Goal: Task Accomplishment & Management: Manage account settings

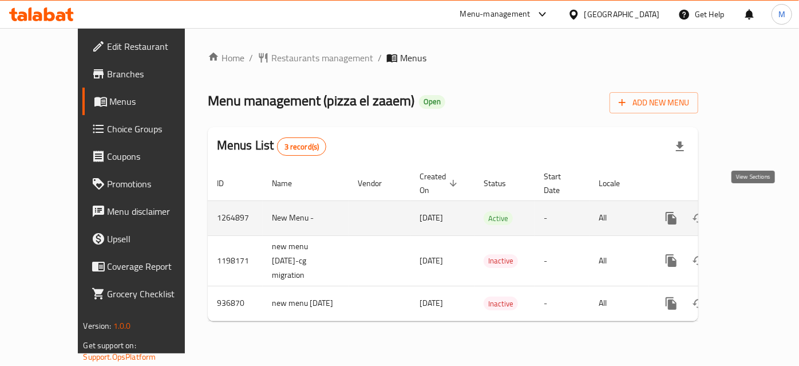
click at [754, 213] on icon "enhanced table" at bounding box center [754, 218] width 10 height 10
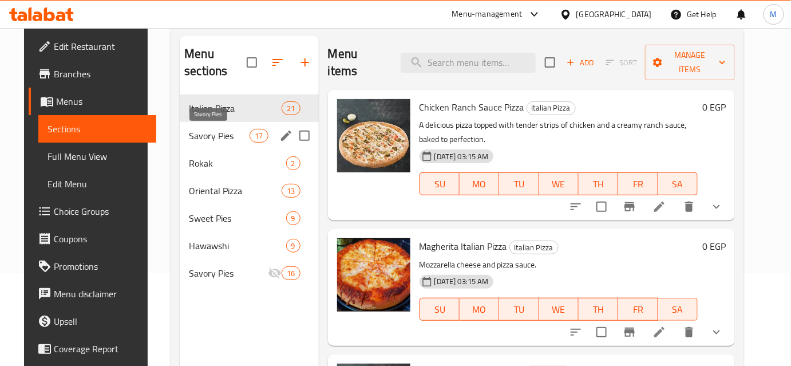
scroll to position [104, 0]
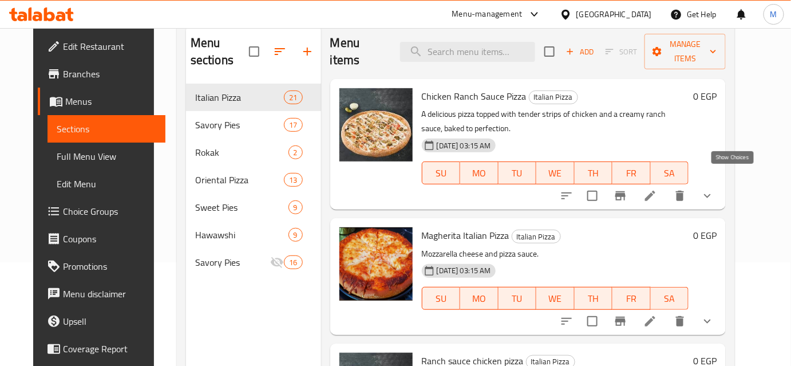
click at [715, 189] on icon "show more" at bounding box center [708, 196] width 14 height 14
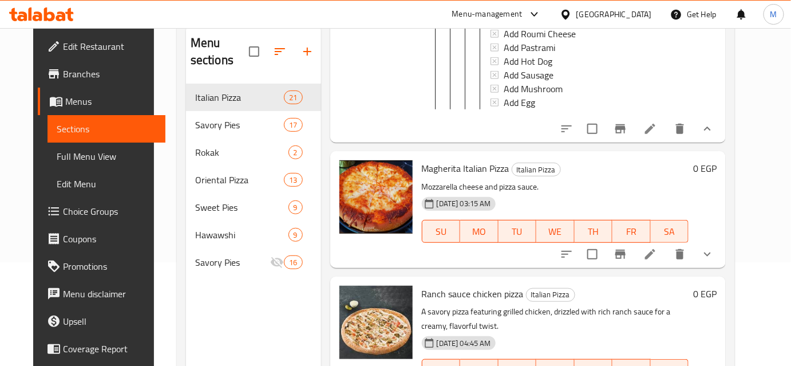
scroll to position [624, 0]
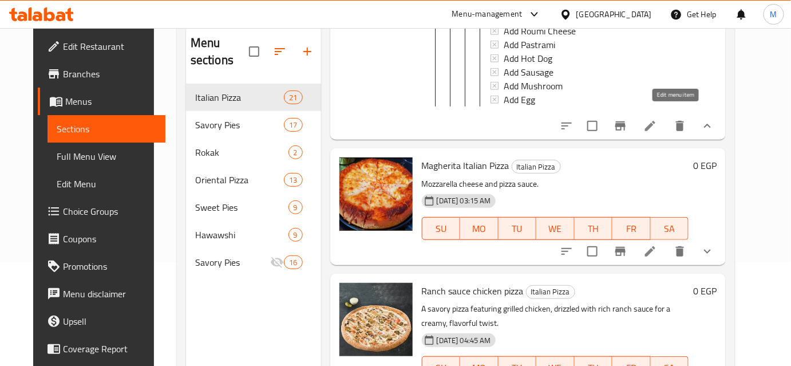
click at [657, 119] on icon at bounding box center [651, 126] width 14 height 14
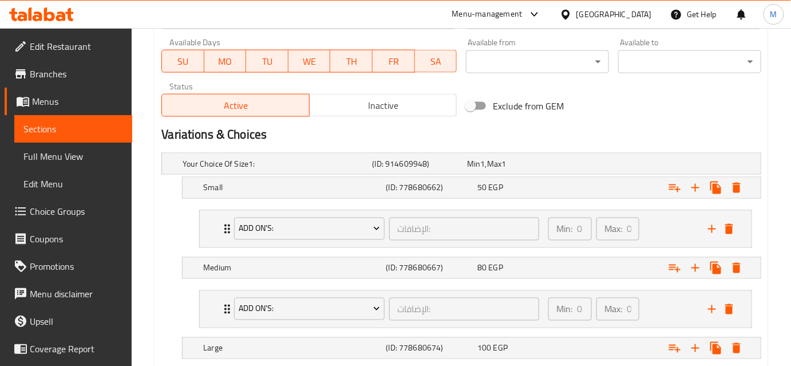
scroll to position [521, 0]
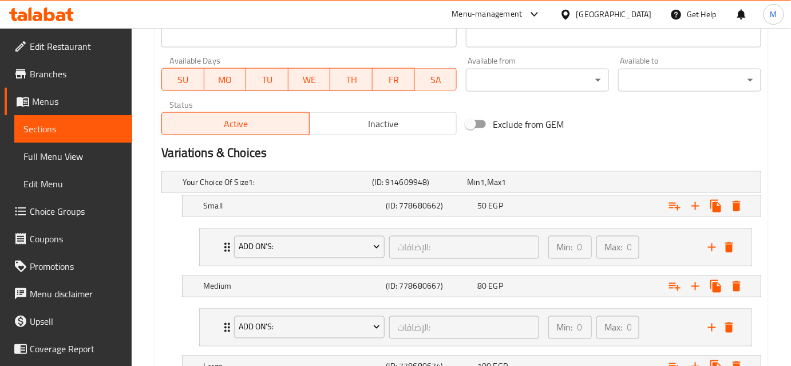
click at [80, 214] on span "Choice Groups" at bounding box center [76, 211] width 93 height 14
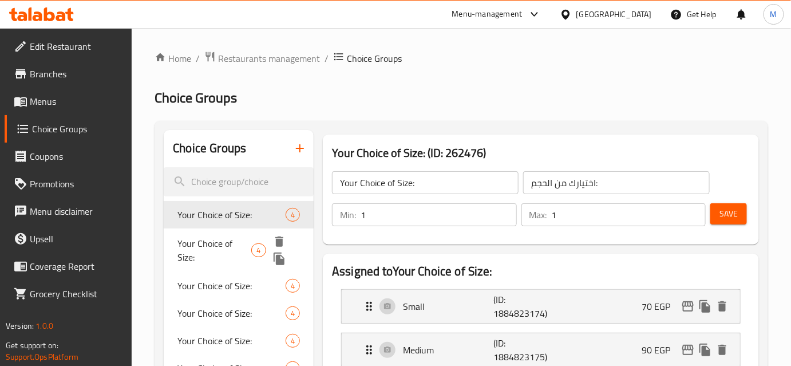
click at [223, 247] on span "Your Choice of Size:" at bounding box center [215, 249] width 74 height 27
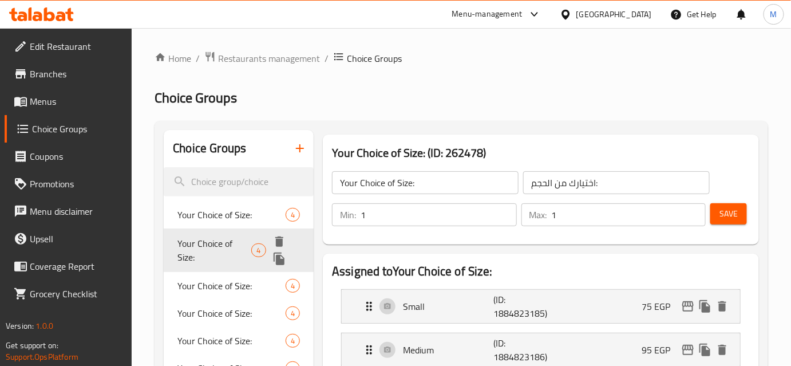
scroll to position [52, 0]
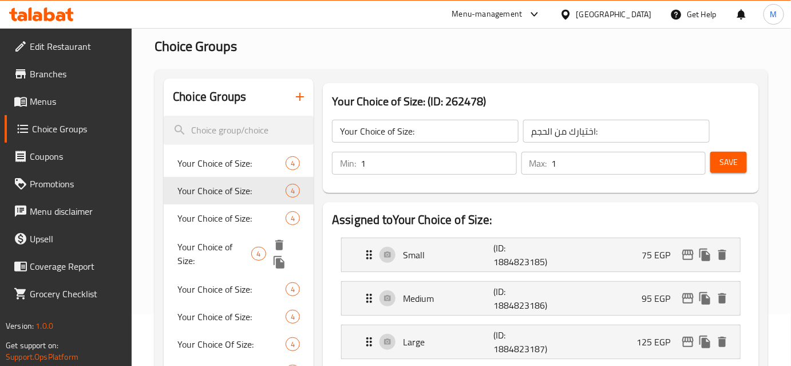
click at [227, 233] on div "Your Choice of Size: 4" at bounding box center [239, 254] width 150 height 44
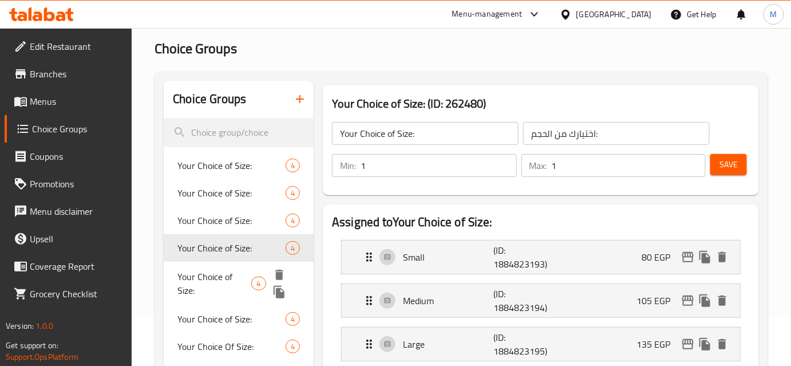
scroll to position [0, 0]
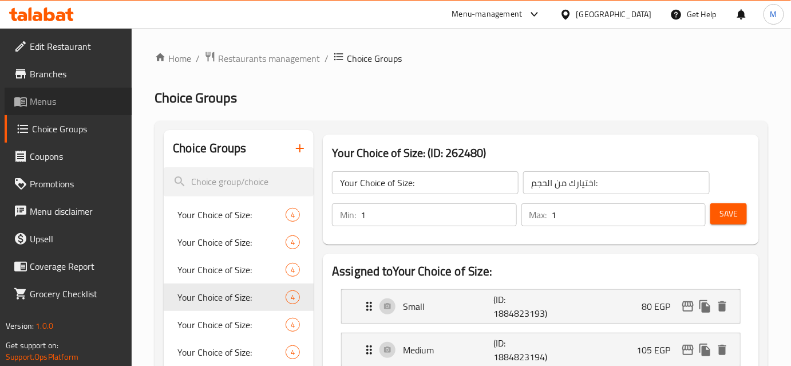
click at [50, 96] on span "Menus" at bounding box center [76, 101] width 93 height 14
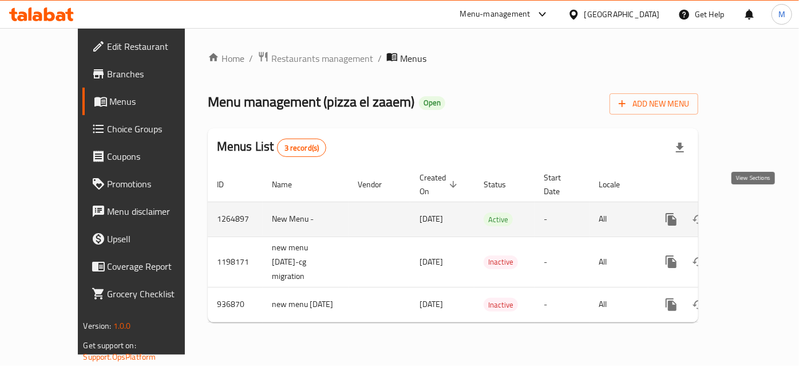
click at [755, 214] on icon "enhanced table" at bounding box center [754, 219] width 10 height 10
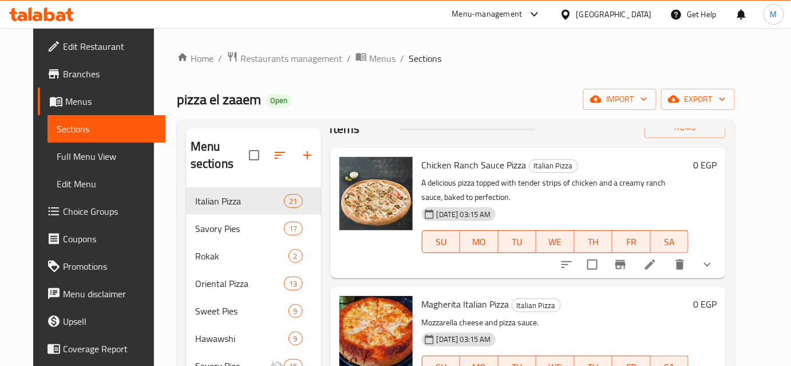
scroll to position [104, 0]
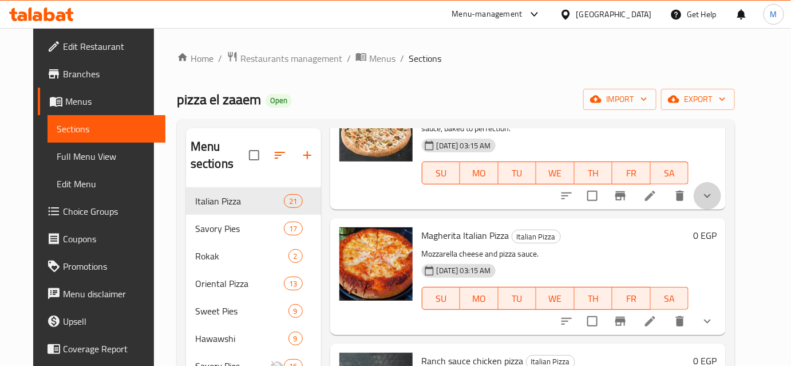
click at [722, 183] on button "show more" at bounding box center [707, 195] width 27 height 27
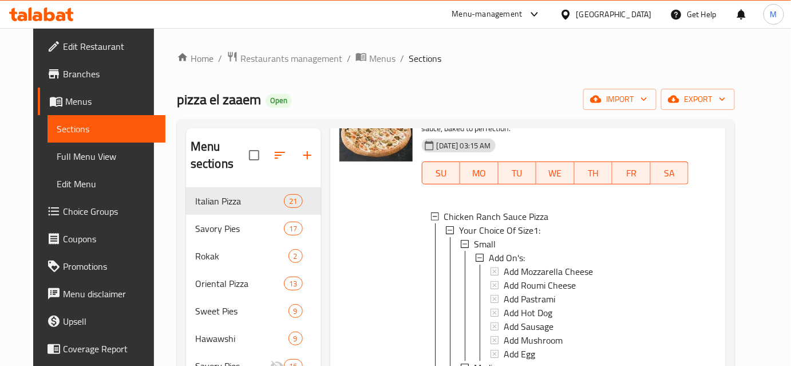
scroll to position [160, 0]
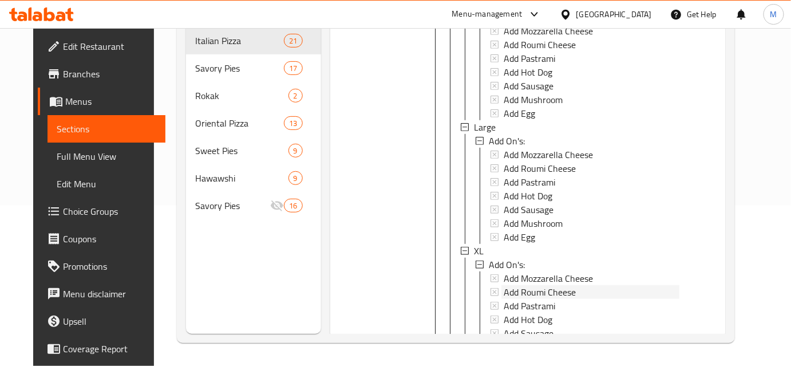
click at [546, 265] on div "Small Add On's: Add Mozzarella Cheese Add Roumi Cheese Add Pastrami Add Hot Dog…" at bounding box center [570, 120] width 219 height 495
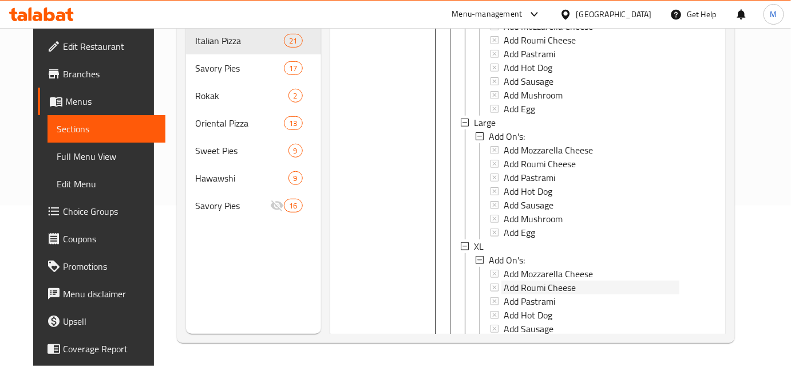
scroll to position [521, 0]
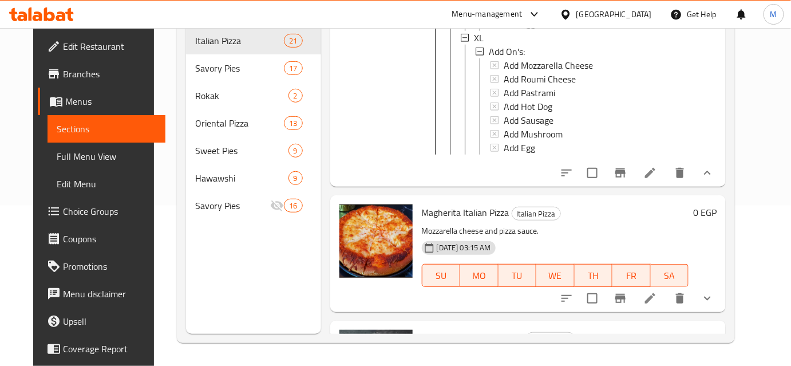
click at [667, 171] on li at bounding box center [650, 173] width 32 height 21
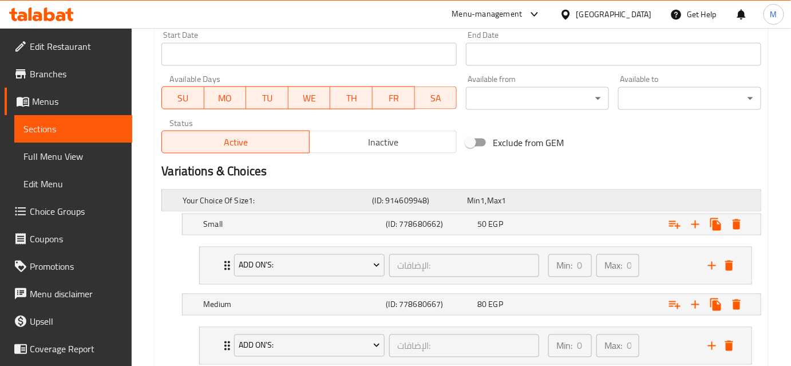
scroll to position [521, 0]
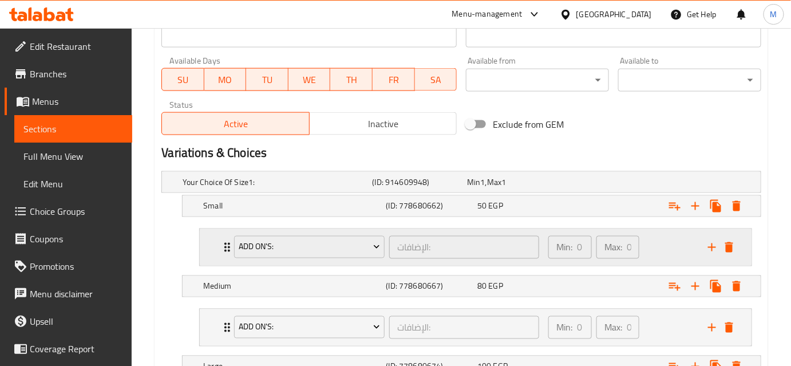
click at [220, 255] on div "Add On's: الإضافات: ​ Min: 0 ​ Max: 0 ​" at bounding box center [479, 247] width 518 height 37
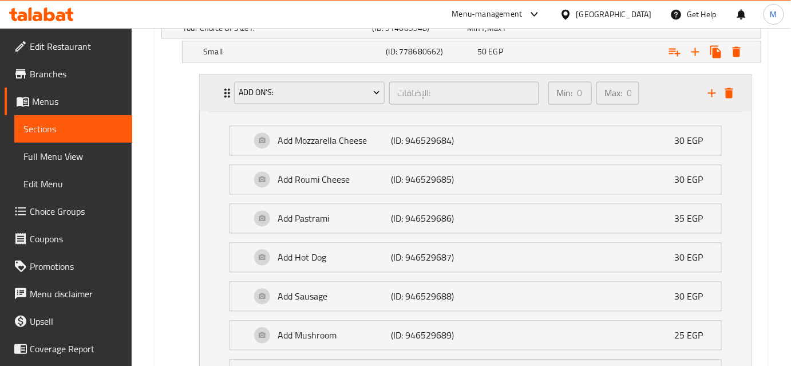
scroll to position [676, 0]
